Goal: Download file/media

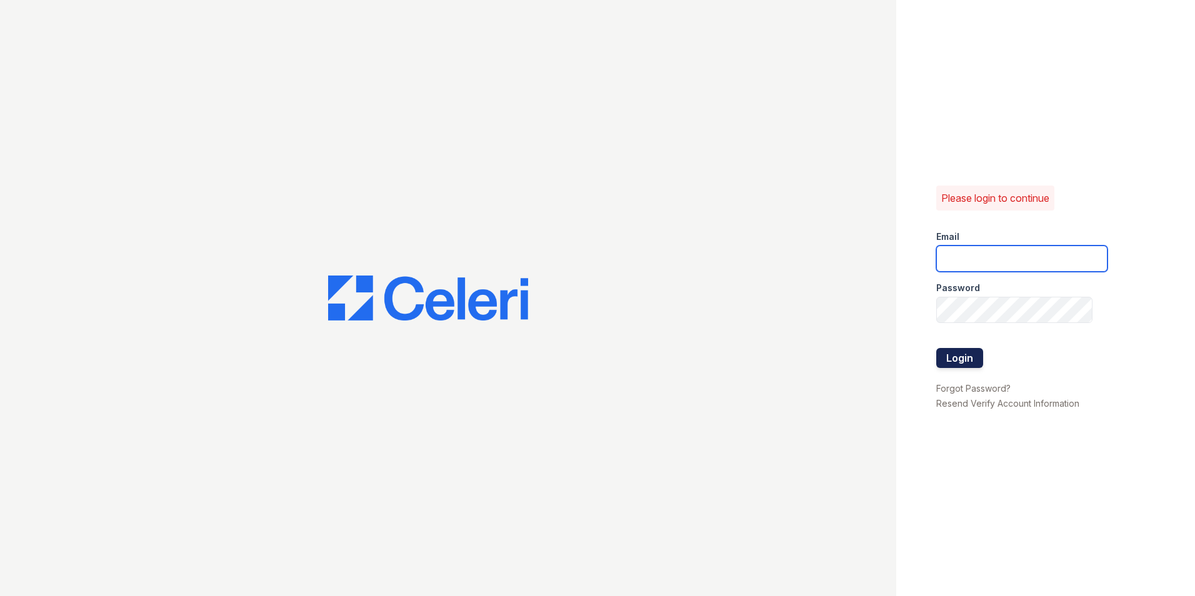
type input "[EMAIL_ADDRESS][DOMAIN_NAME]"
drag, startPoint x: 964, startPoint y: 356, endPoint x: 951, endPoint y: 359, distance: 13.4
click at [964, 356] on button "Login" at bounding box center [959, 358] width 47 height 20
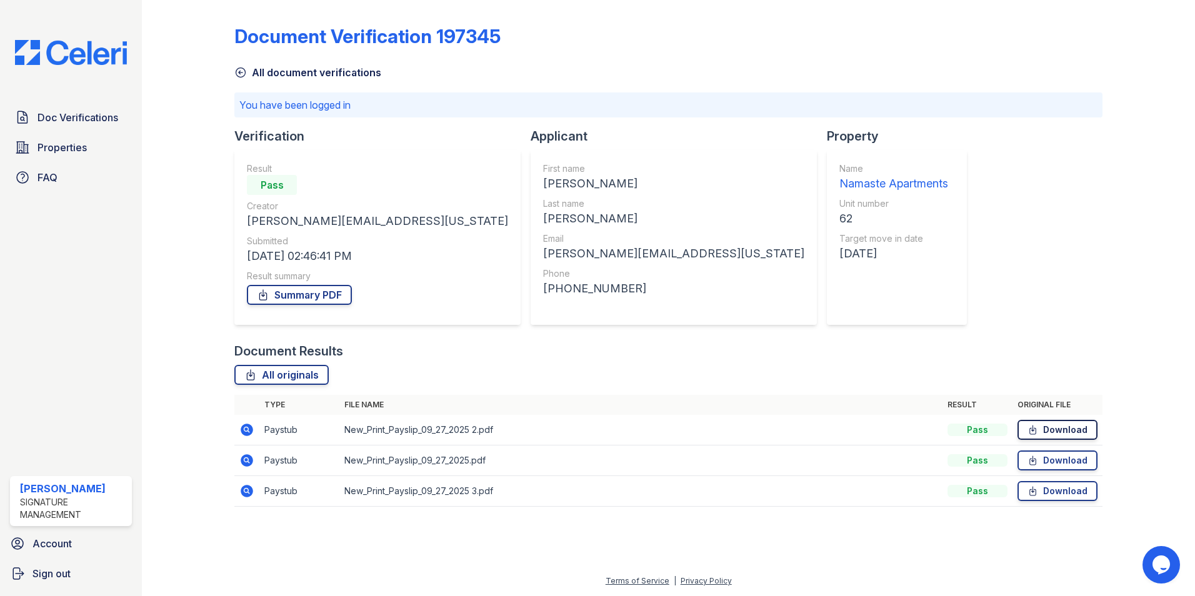
click at [1058, 431] on link "Download" at bounding box center [1058, 430] width 80 height 20
drag, startPoint x: 1043, startPoint y: 463, endPoint x: 1019, endPoint y: 465, distance: 23.9
click at [1043, 463] on link "Download" at bounding box center [1058, 461] width 80 height 20
drag, startPoint x: 1041, startPoint y: 495, endPoint x: 1035, endPoint y: 496, distance: 6.4
click at [1041, 495] on link "Download" at bounding box center [1058, 491] width 80 height 20
